Goal: Task Accomplishment & Management: Use online tool/utility

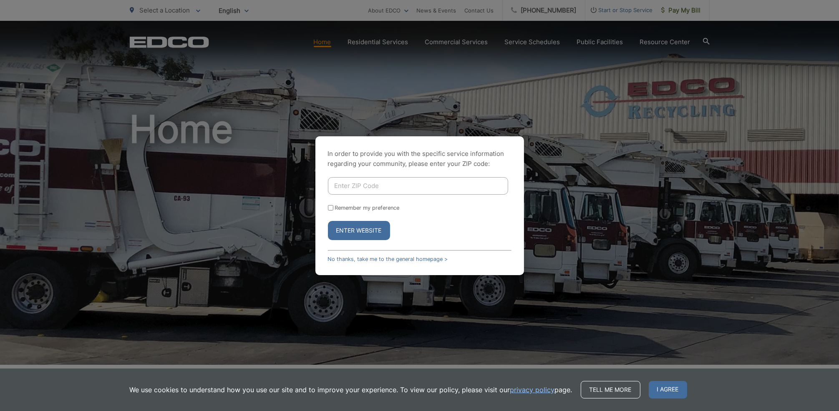
click at [387, 184] on input "Enter ZIP Code" at bounding box center [418, 186] width 180 height 18
type input "92019"
click at [328, 221] on button "Enter Website" at bounding box center [359, 230] width 62 height 19
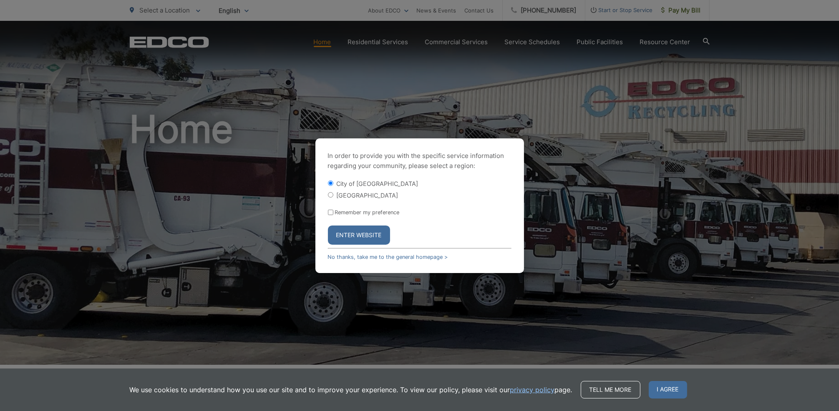
click at [329, 194] on input "[GEOGRAPHIC_DATA]" at bounding box center [330, 194] width 5 height 5
radio input "true"
click at [340, 234] on button "Enter Website" at bounding box center [359, 235] width 62 height 19
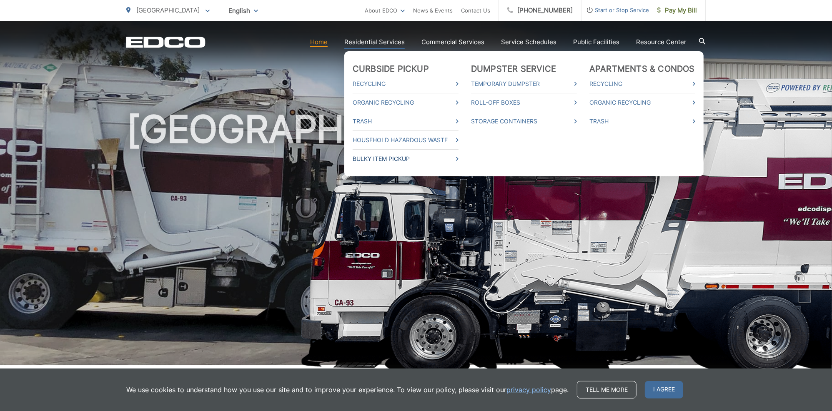
click at [368, 160] on link "Bulky Item Pickup" at bounding box center [406, 159] width 106 height 10
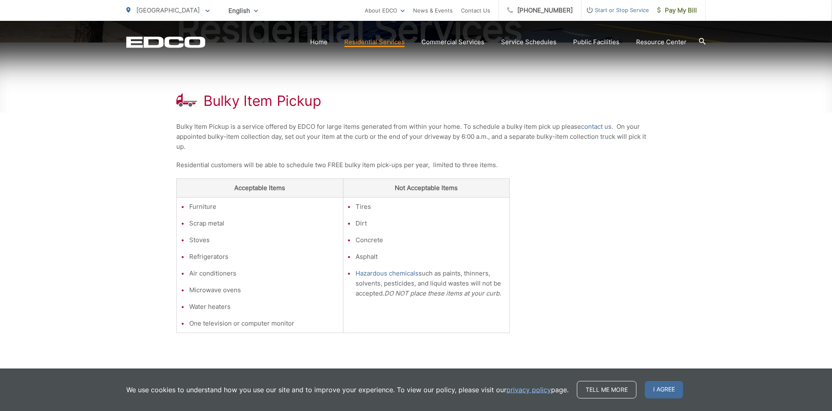
scroll to position [125, 0]
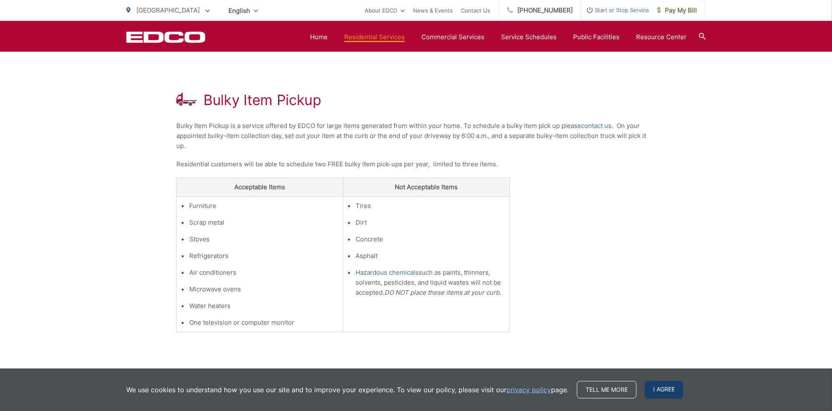
click at [651, 390] on span "I agree" at bounding box center [664, 390] width 38 height 18
